Goal: Task Accomplishment & Management: Use online tool/utility

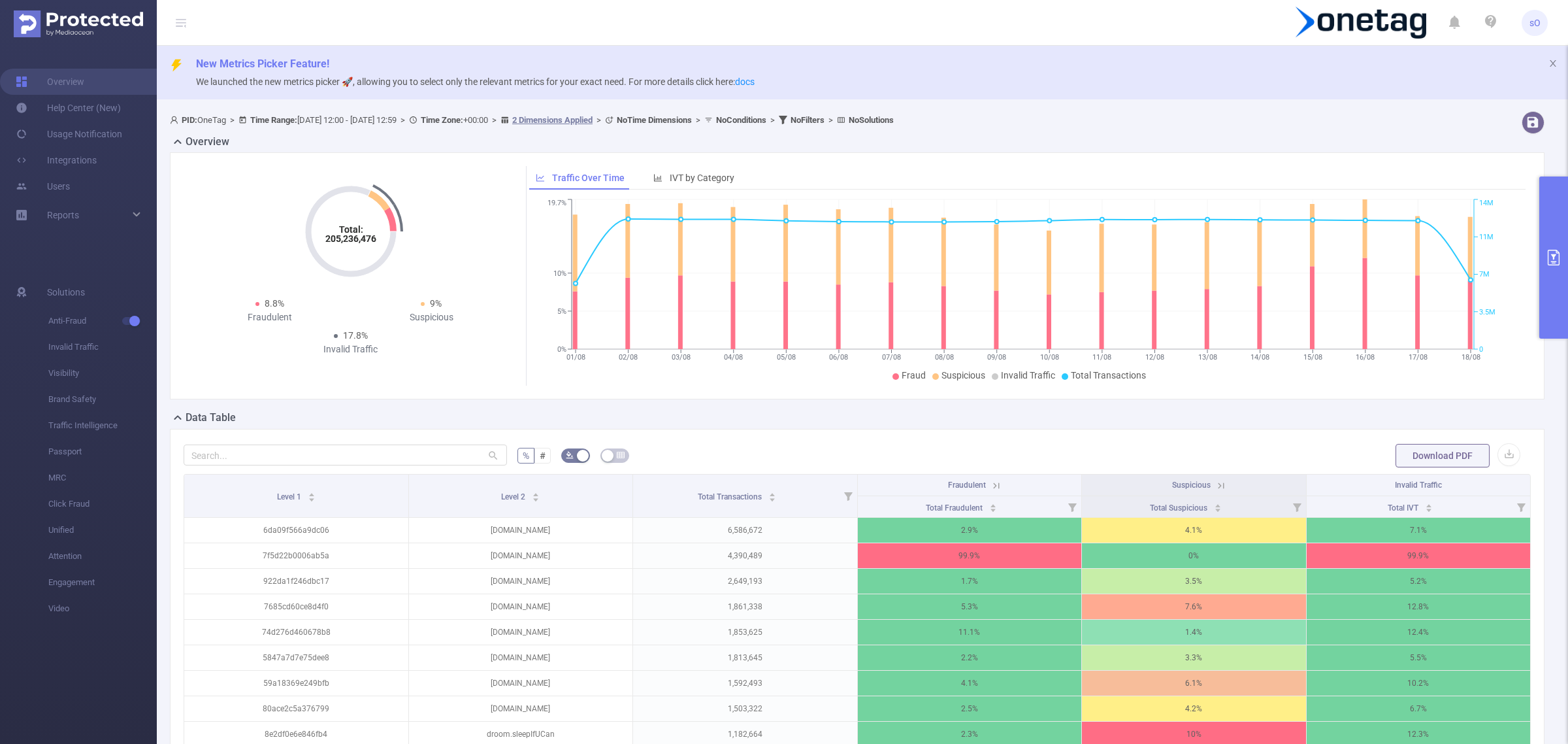
click at [1543, 242] on button "primary" at bounding box center [1553, 257] width 29 height 162
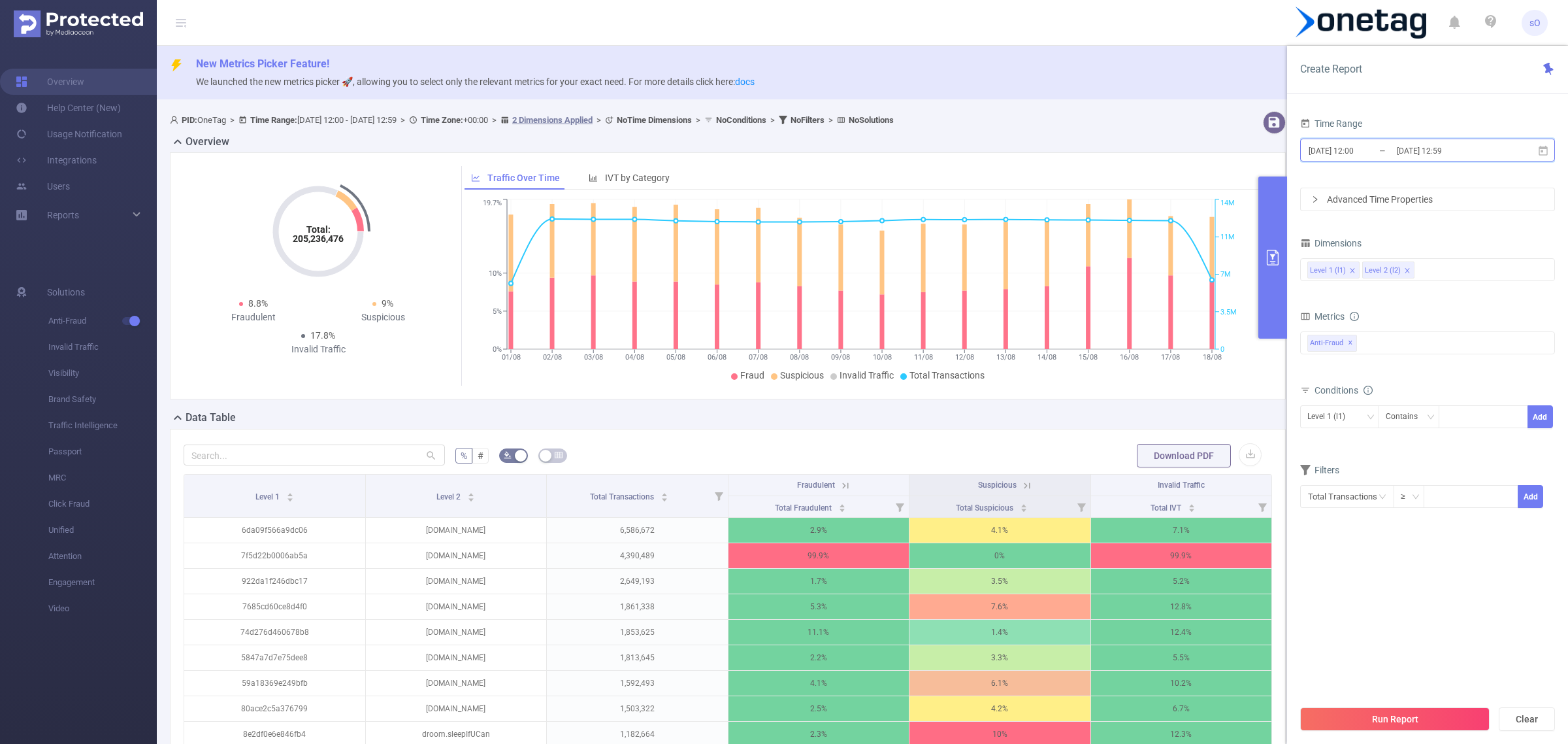
click at [1551, 150] on span "[DATE] 12:00 _ [DATE] 12:59" at bounding box center [1427, 150] width 255 height 23
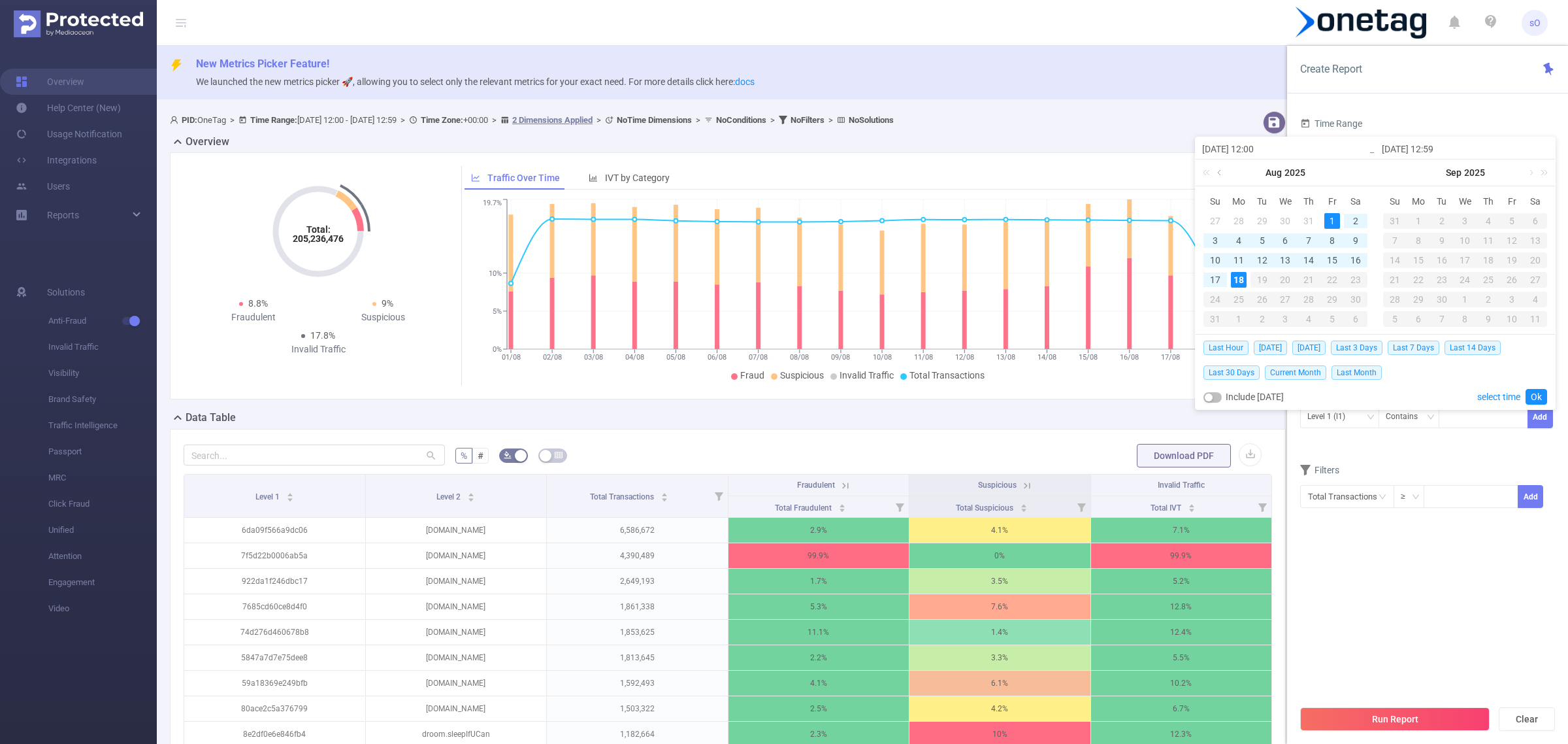
click at [1217, 178] on link at bounding box center [1220, 172] width 12 height 26
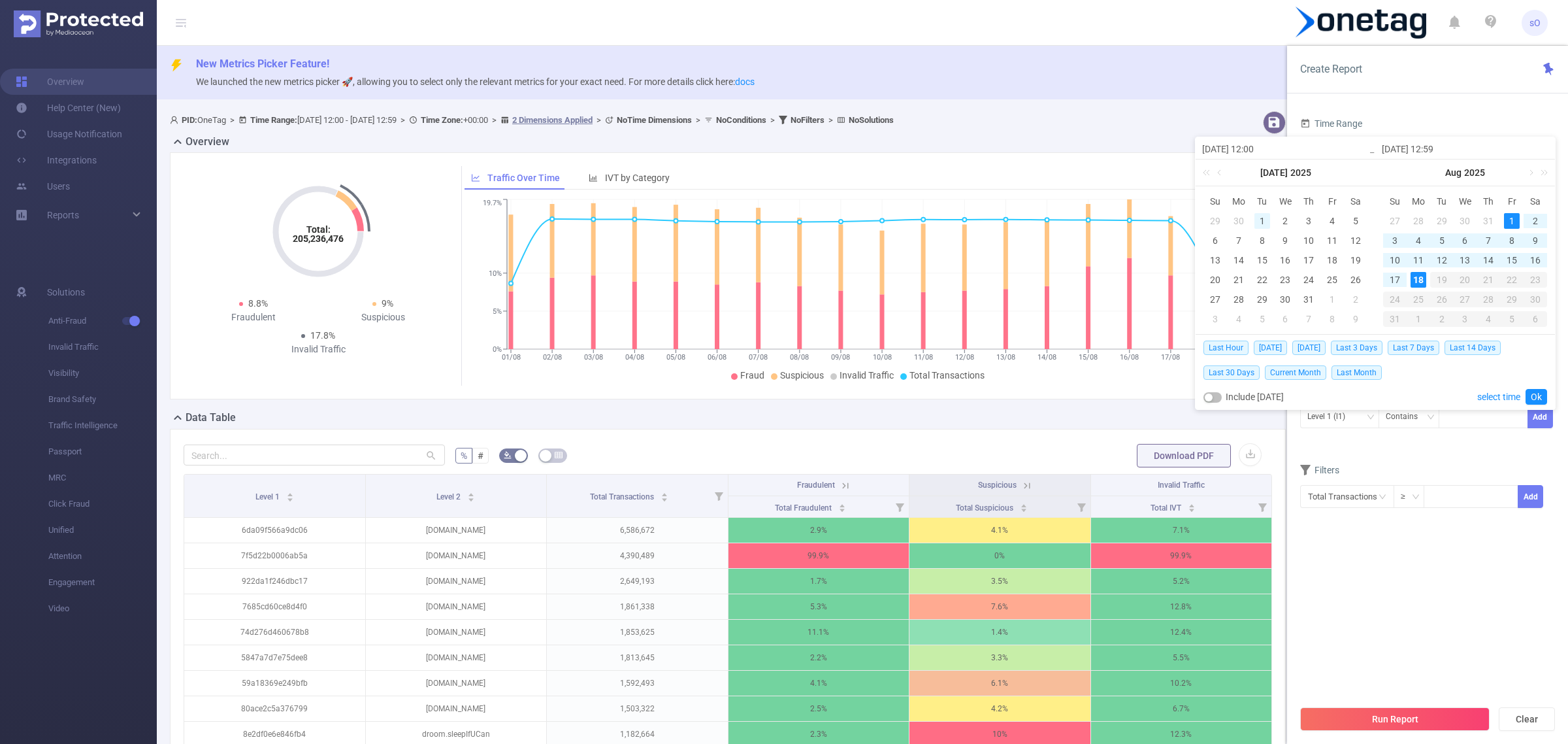
click at [1265, 216] on div "1" at bounding box center [1262, 220] width 16 height 16
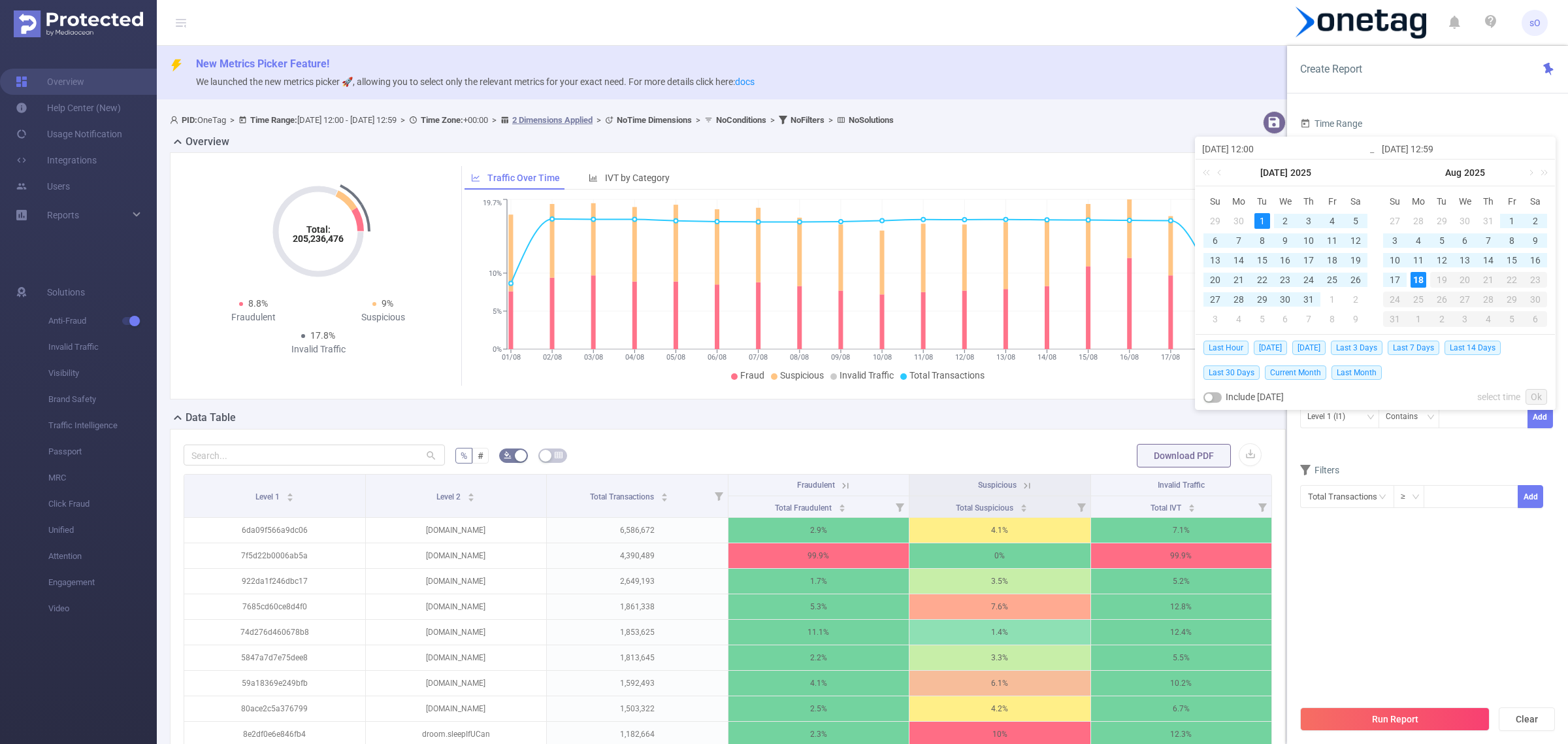
click at [1421, 285] on div "18" at bounding box center [1418, 280] width 16 height 16
type input "[DATE] 12:00"
click at [1535, 400] on link "Ok" at bounding box center [1536, 397] width 21 height 16
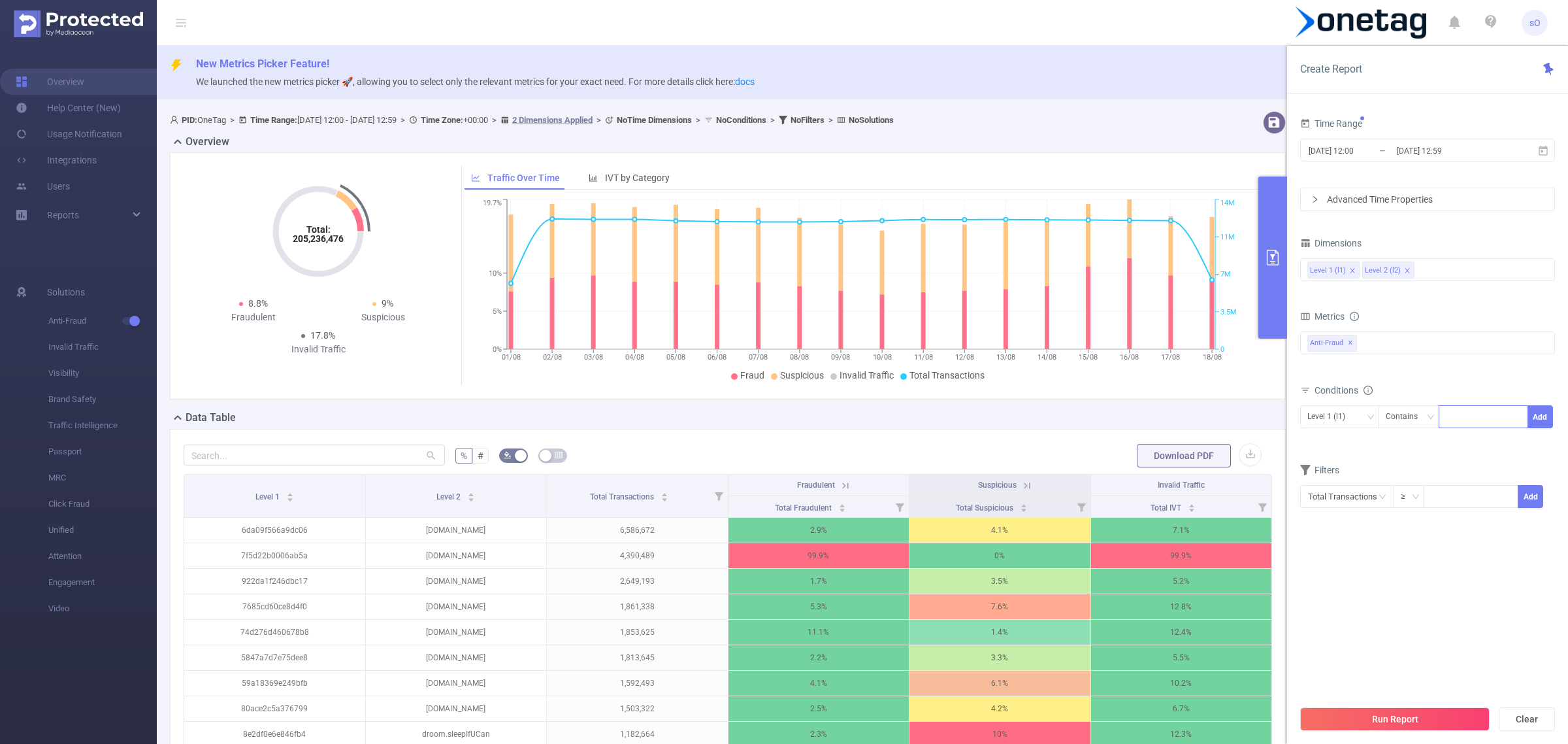
click at [1456, 410] on div at bounding box center [1483, 417] width 75 height 21
paste input "922da1f246dbc17"
type input "922da1f246dbc17"
click at [1468, 439] on li "922da1f246dbc17" at bounding box center [1491, 444] width 105 height 21
paste input "922da1f246dbc17"
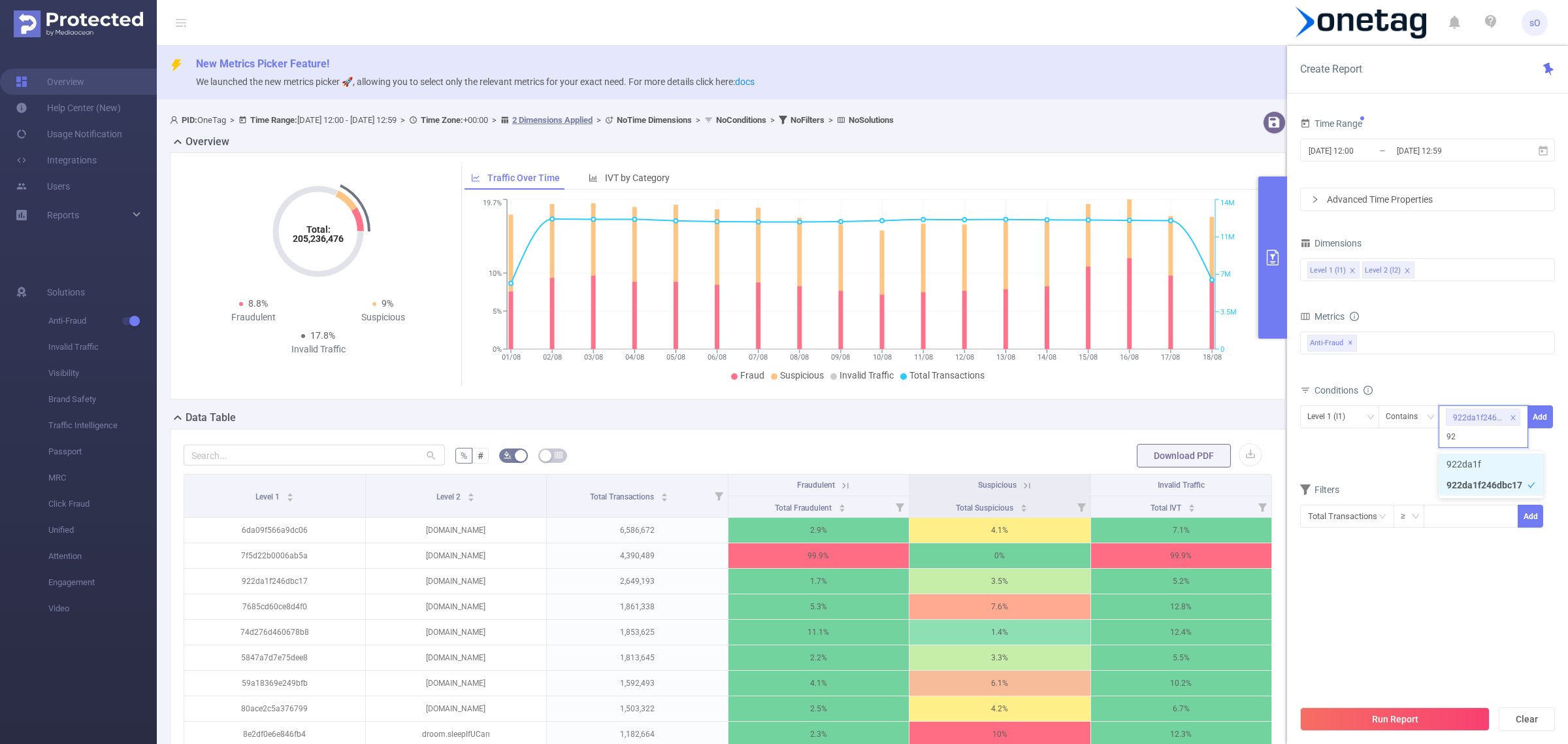
type input "9"
paste input "922da1f246dbc17"
type input "922da1f246dbc17"
click at [1468, 439] on li "922da1f246dbc17" at bounding box center [1491, 444] width 105 height 21
click at [1544, 420] on button "Add" at bounding box center [1540, 417] width 26 height 23
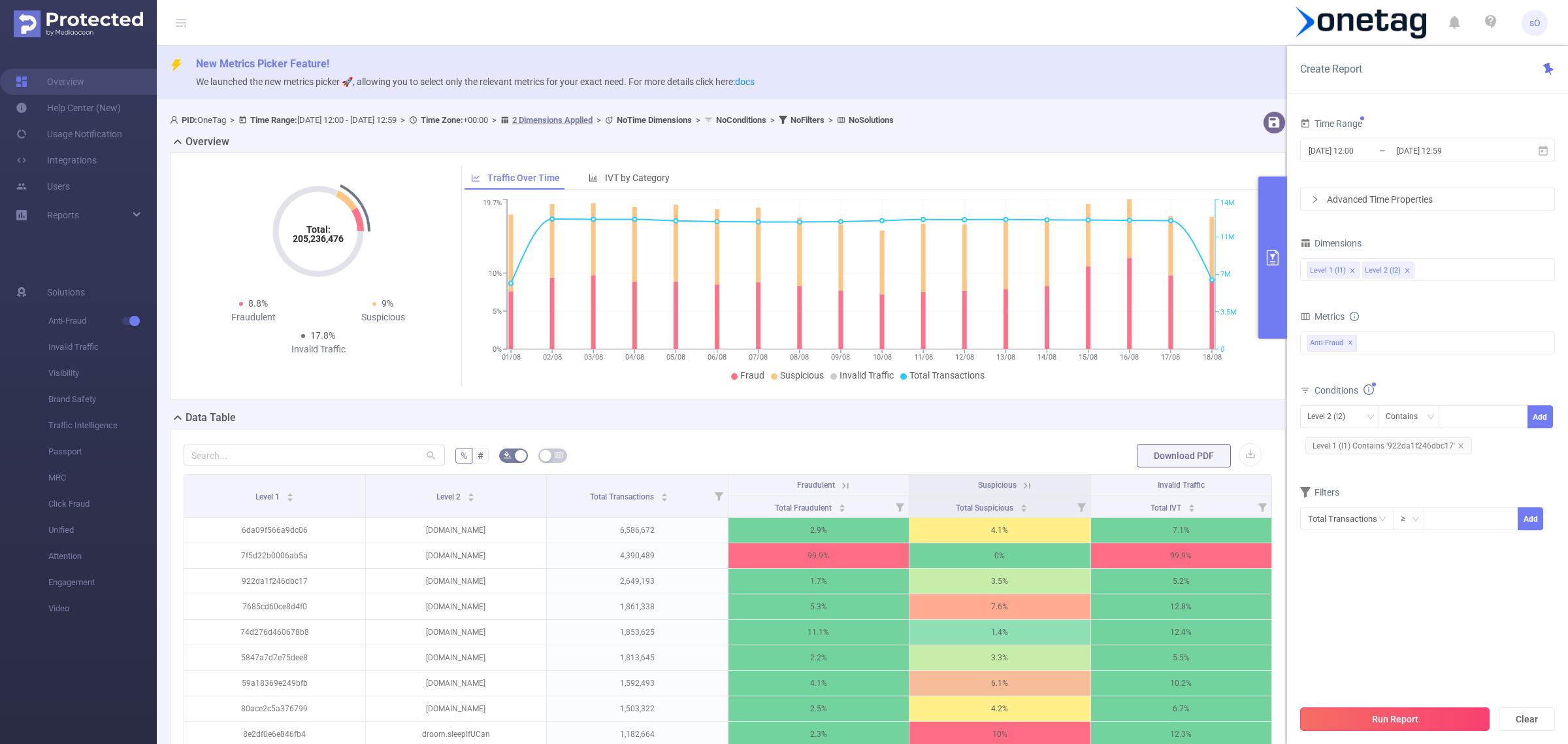
click at [1385, 723] on button "Run Report" at bounding box center [1395, 718] width 190 height 24
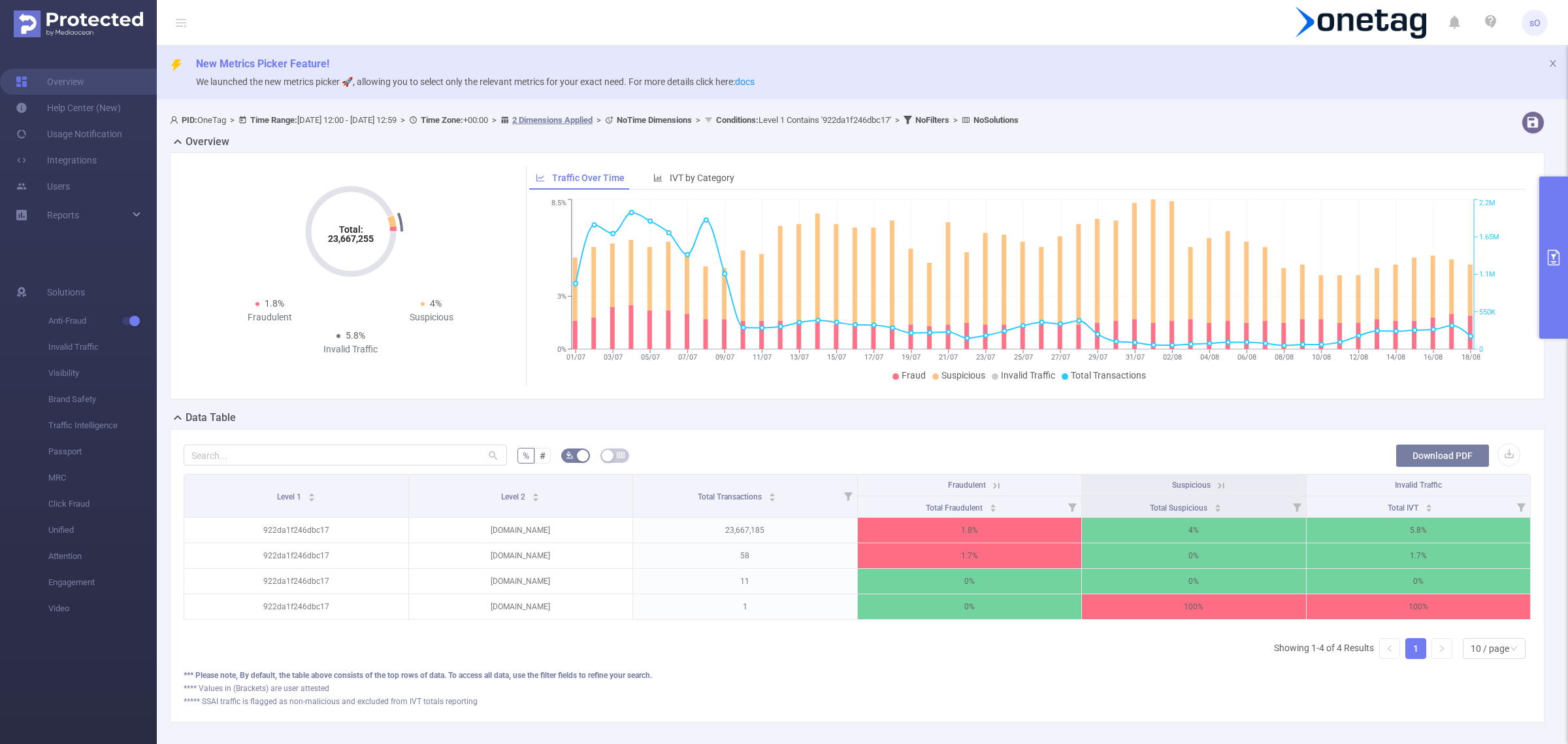
click at [1438, 445] on button "Download PDF" at bounding box center [1443, 455] width 94 height 24
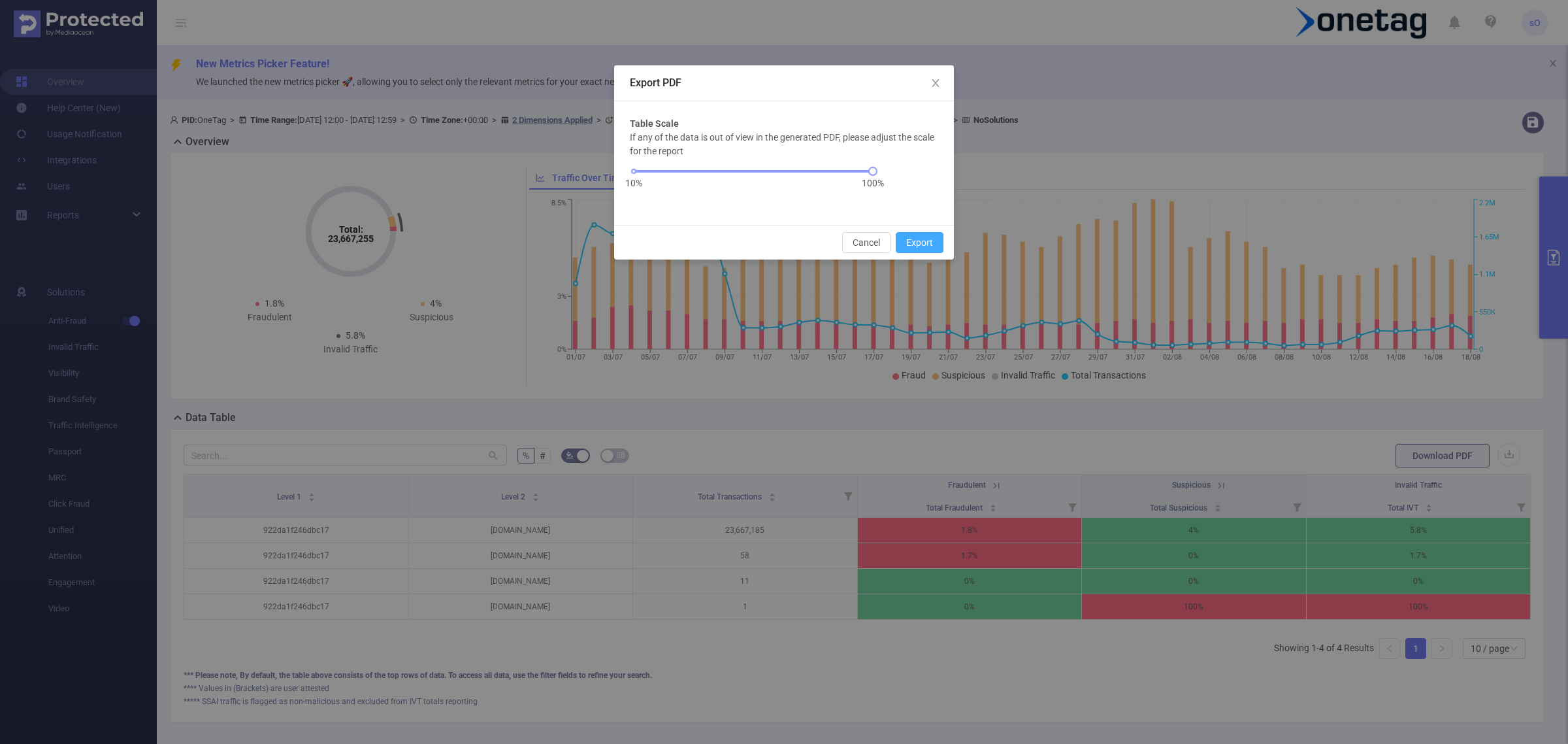
click at [918, 246] on button "Export" at bounding box center [919, 242] width 48 height 21
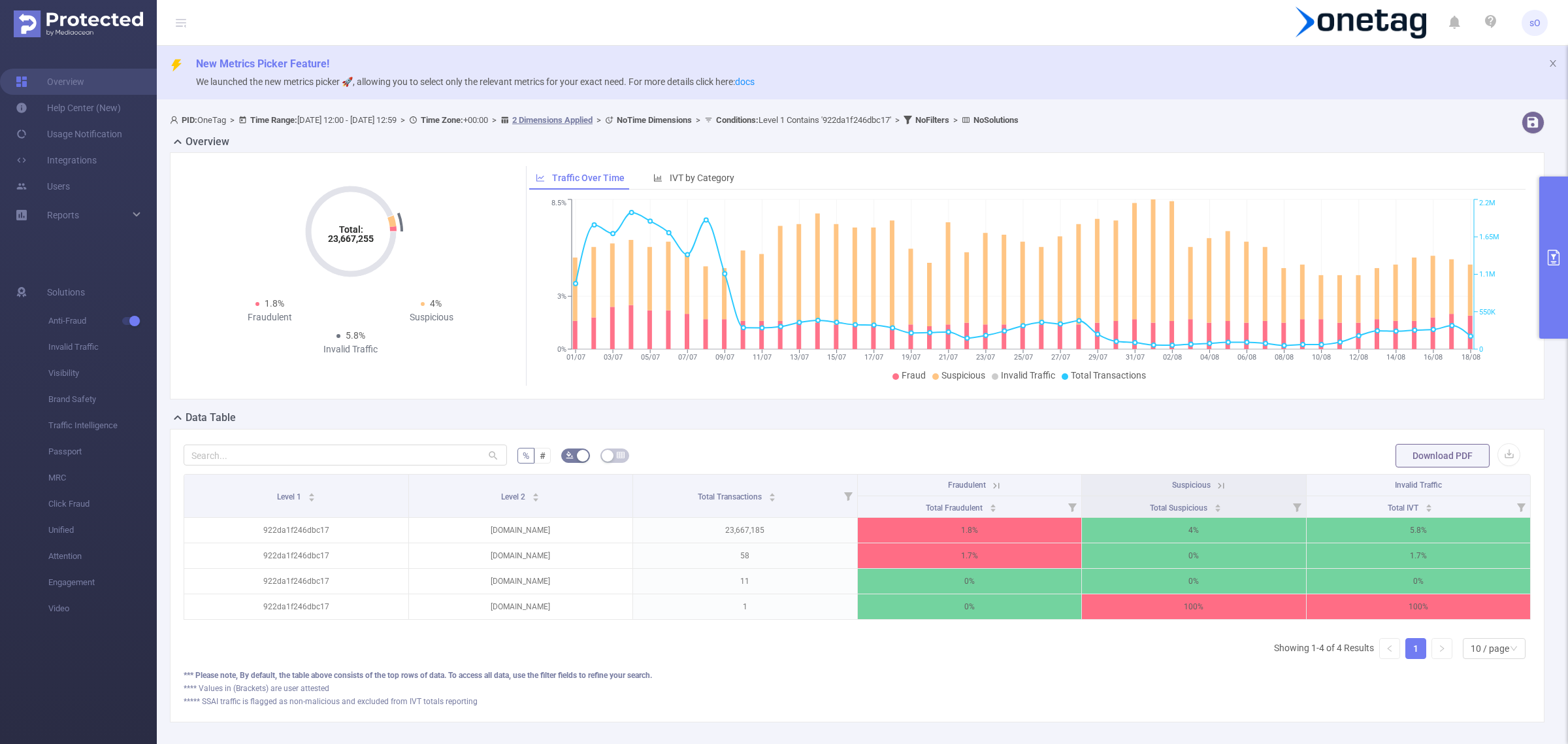
click at [1544, 252] on button "primary" at bounding box center [1553, 257] width 29 height 162
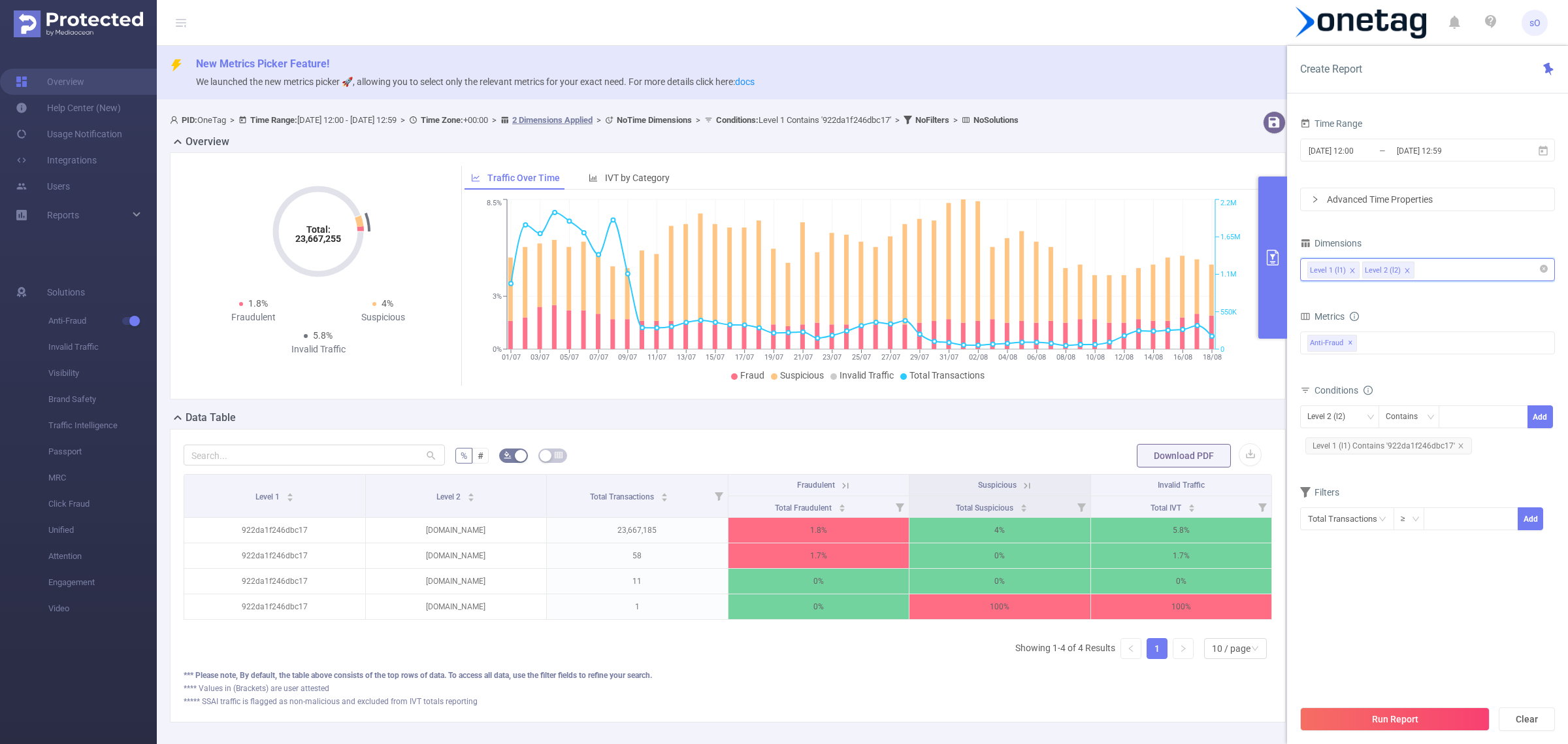
click at [1421, 275] on input at bounding box center [1420, 270] width 7 height 17
click at [1346, 383] on li "Level 3 (l3)" at bounding box center [1427, 380] width 253 height 21
click at [1373, 713] on button "Run Report" at bounding box center [1395, 718] width 190 height 24
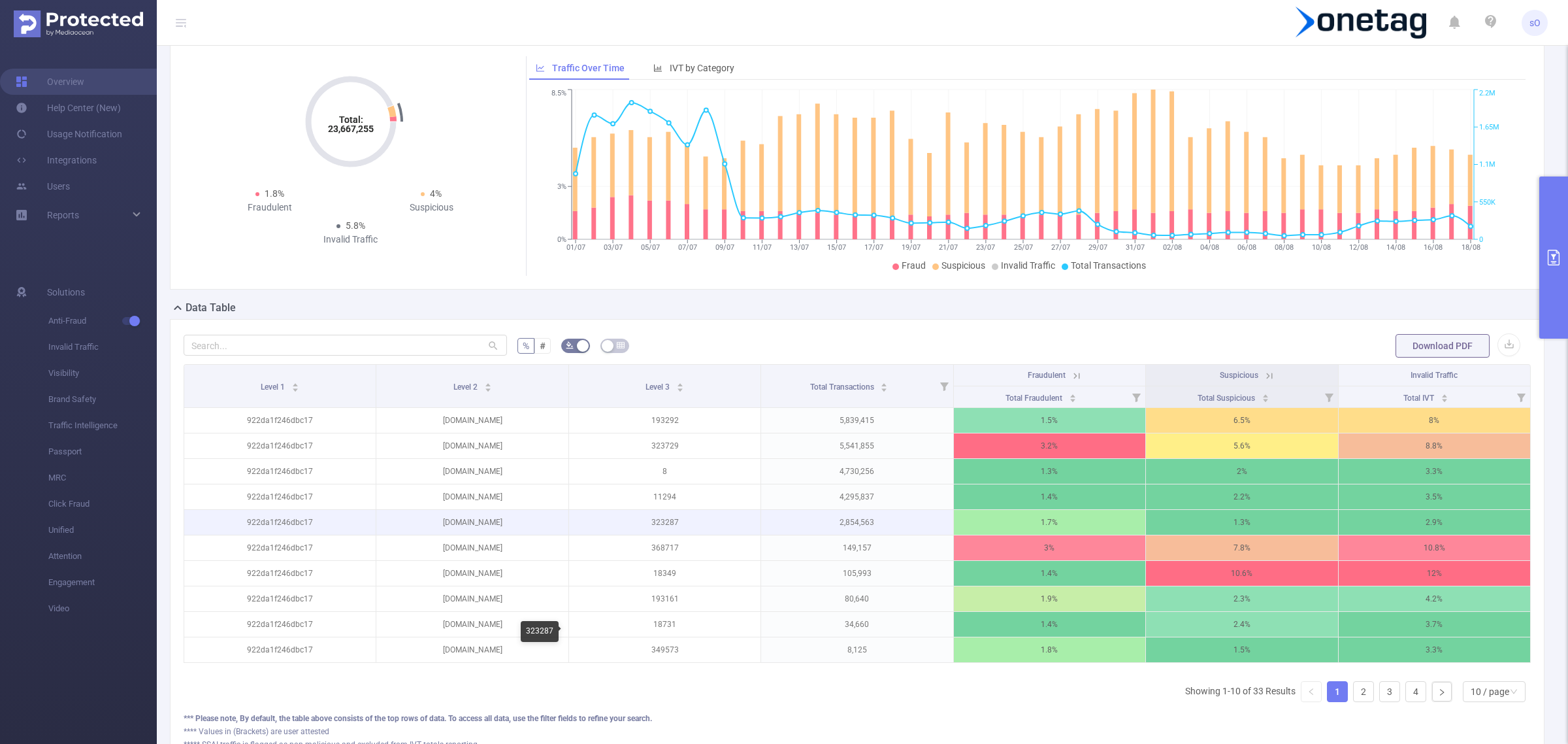
scroll to position [112, 0]
